Goal: Transaction & Acquisition: Purchase product/service

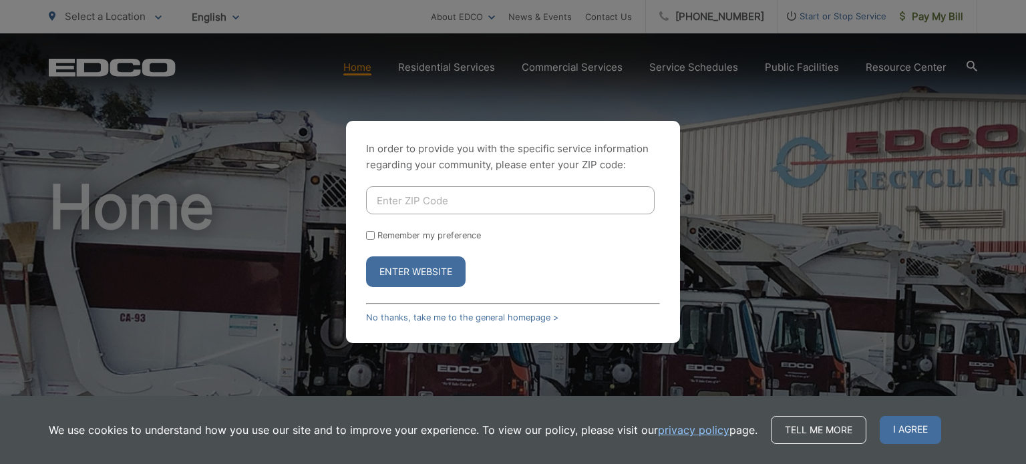
click at [423, 205] on input "Enter ZIP Code" at bounding box center [510, 200] width 289 height 28
type input "92040"
click at [444, 261] on button "Enter Website" at bounding box center [416, 272] width 100 height 31
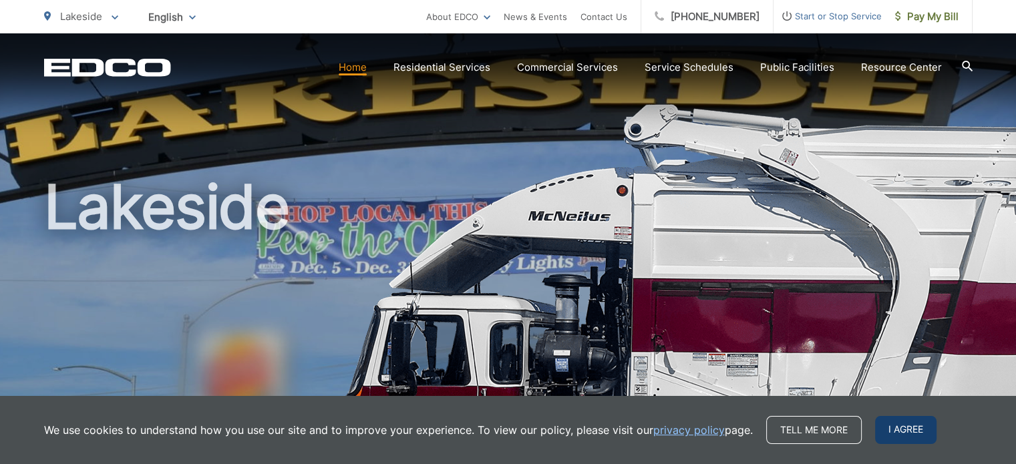
click at [898, 424] on span "I agree" at bounding box center [905, 430] width 61 height 28
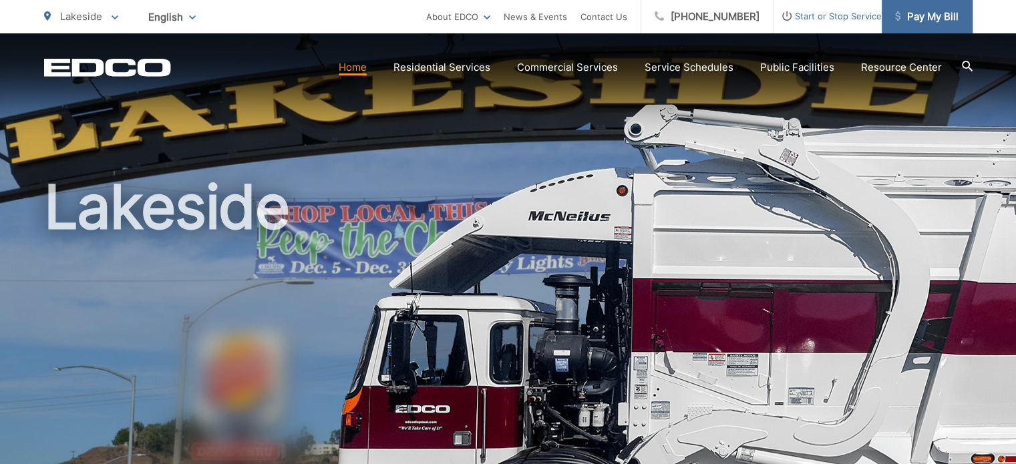
click at [917, 6] on link "Pay My Bill" at bounding box center [927, 16] width 91 height 33
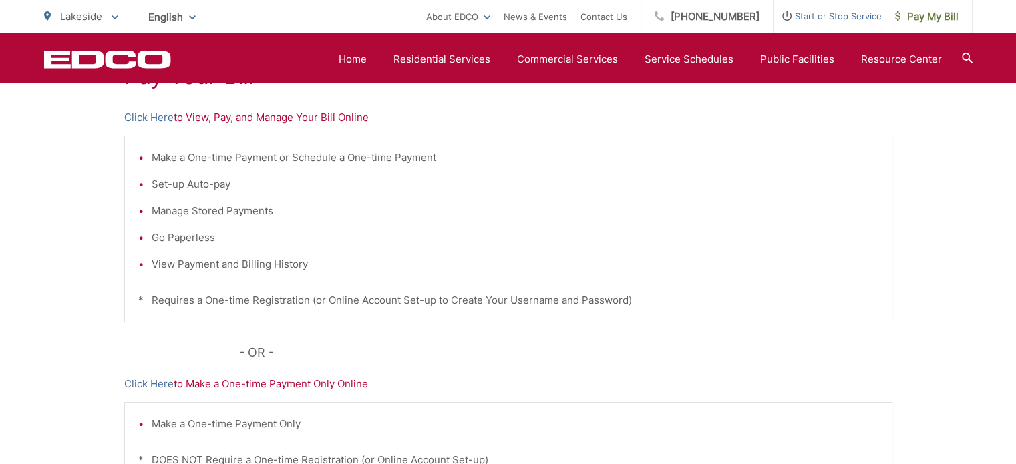
scroll to position [84, 0]
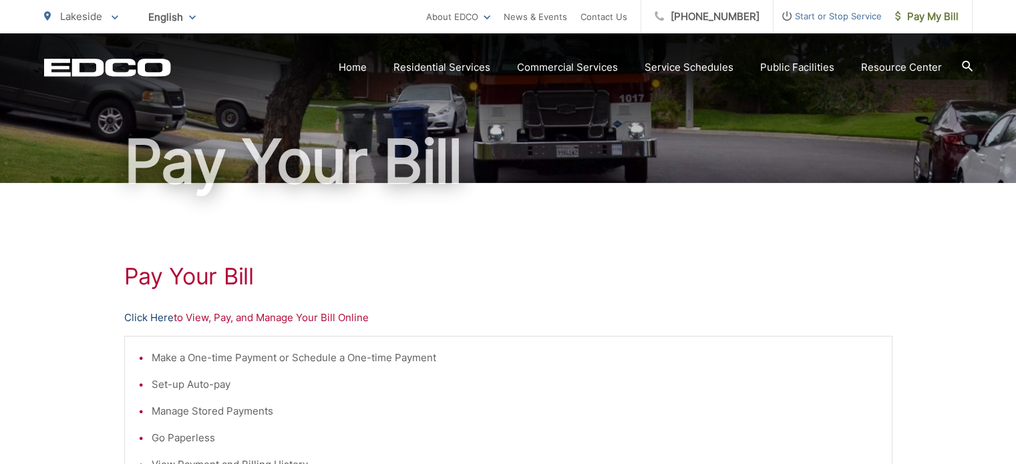
click at [152, 324] on link "Click Here" at bounding box center [148, 318] width 49 height 16
